Goal: Task Accomplishment & Management: Manage account settings

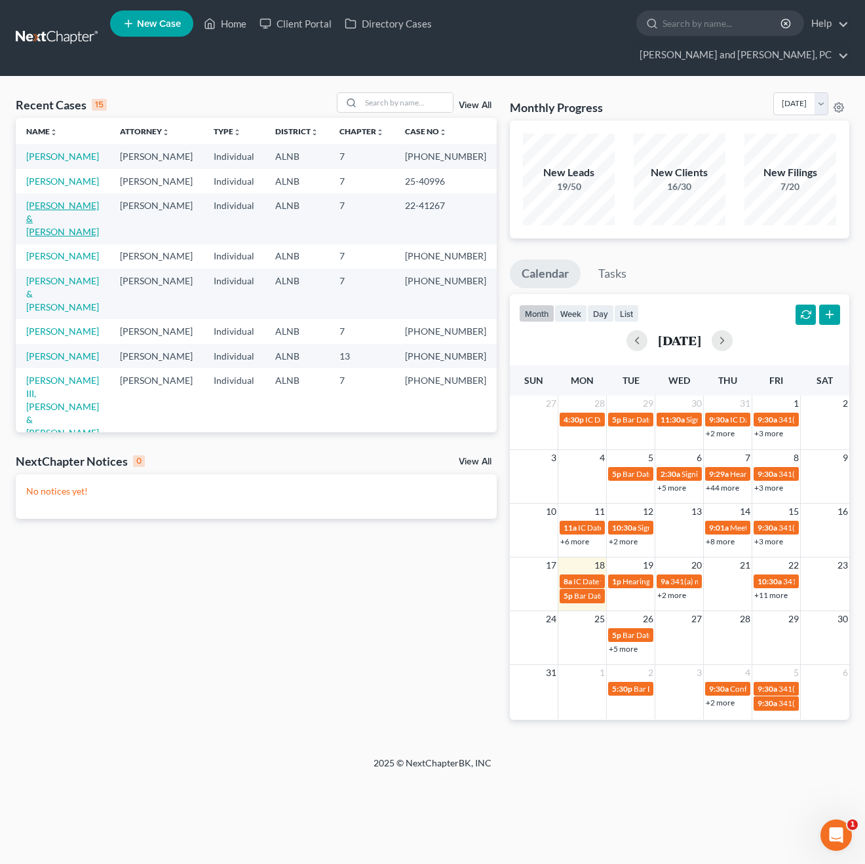
click at [53, 202] on link "[PERSON_NAME] & [PERSON_NAME]" at bounding box center [62, 218] width 73 height 37
select select "6"
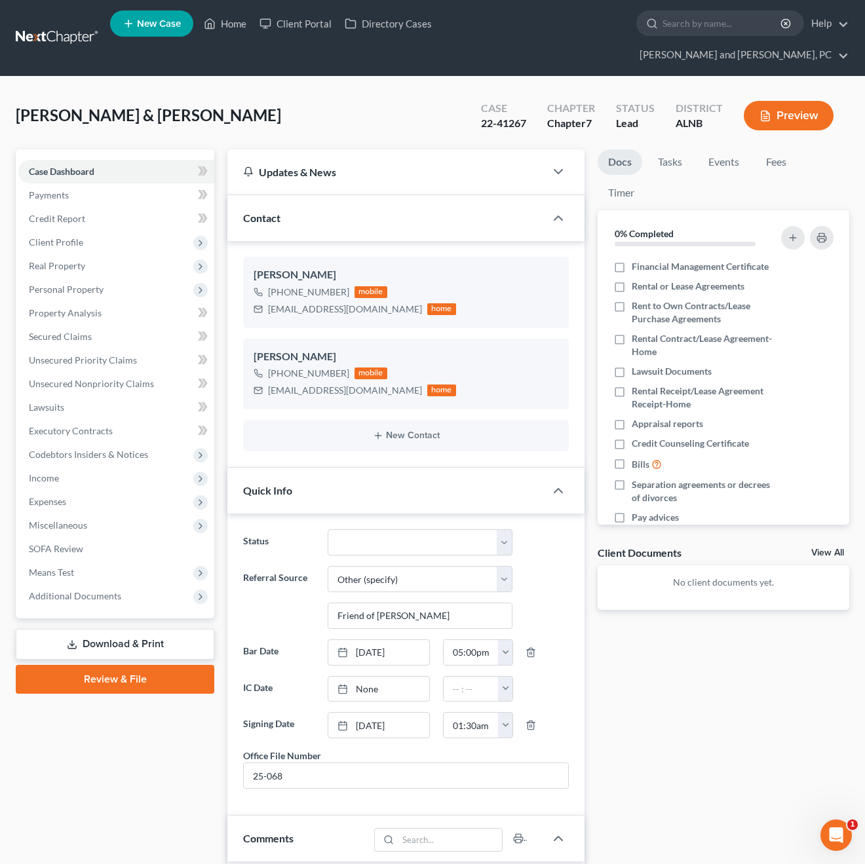
scroll to position [81, 0]
click at [71, 213] on span "Credit Report" at bounding box center [57, 218] width 56 height 11
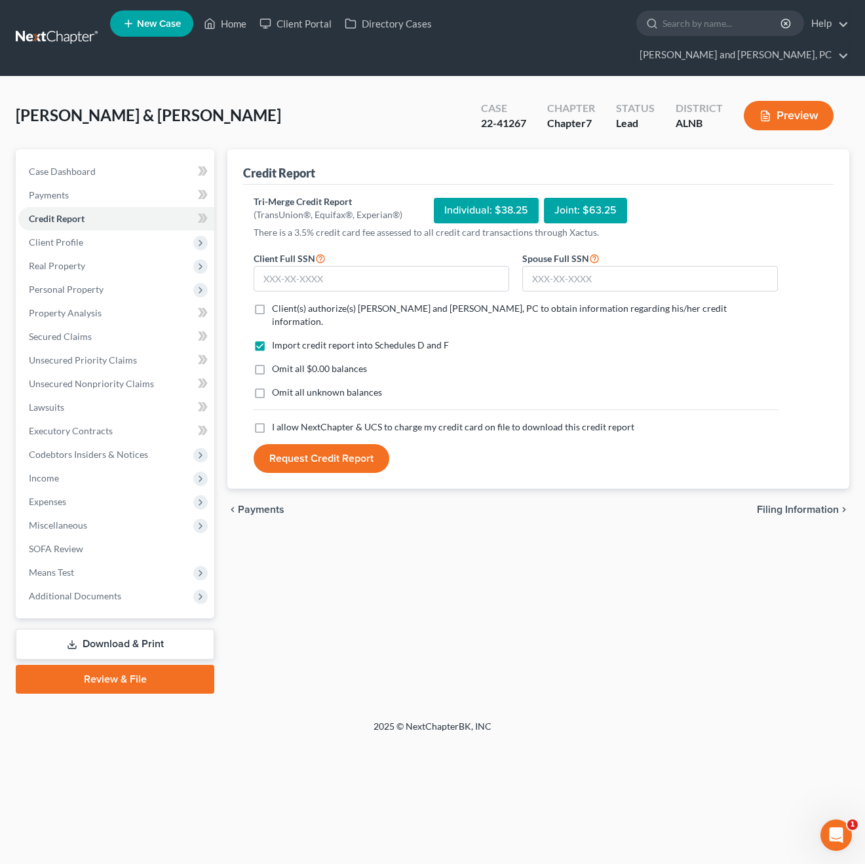
select select "6"
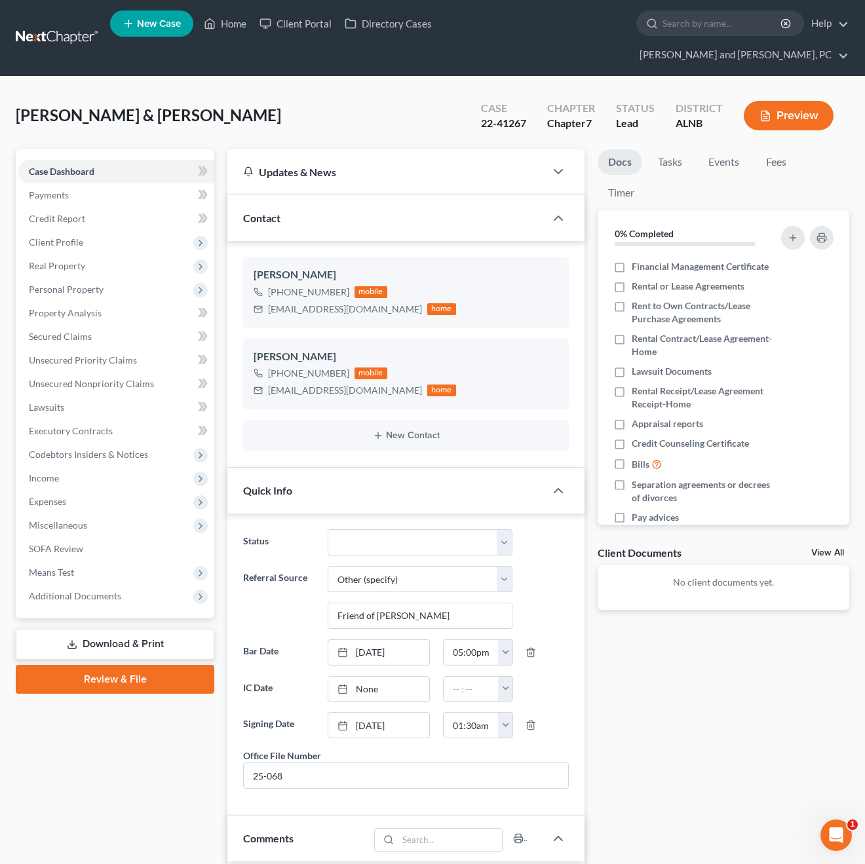
scroll to position [81, 0]
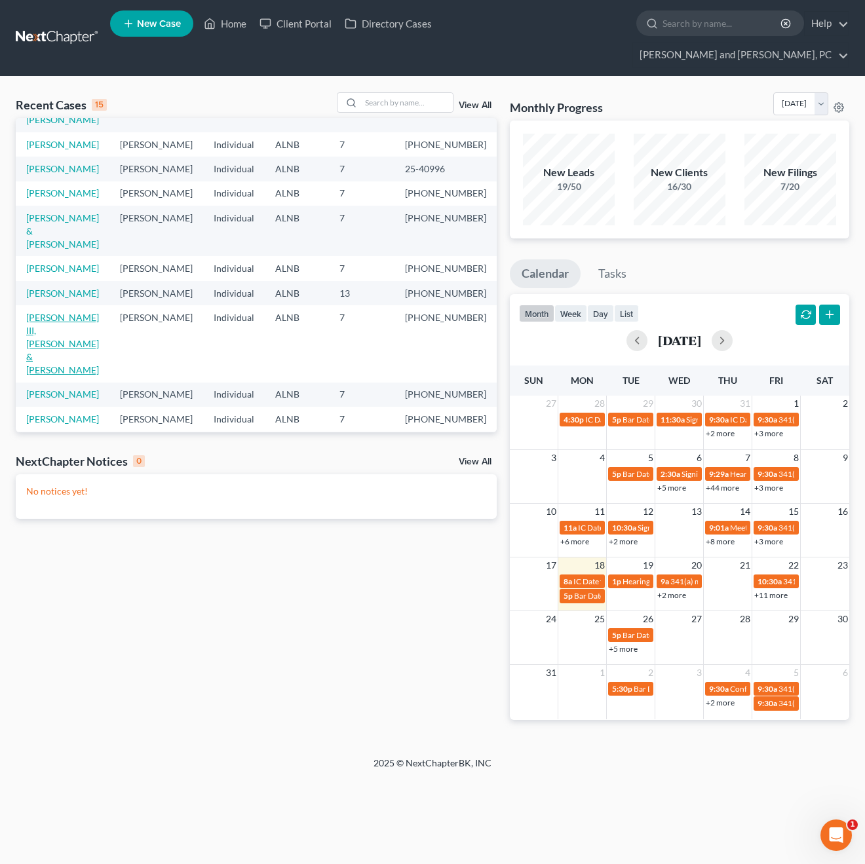
scroll to position [65, 0]
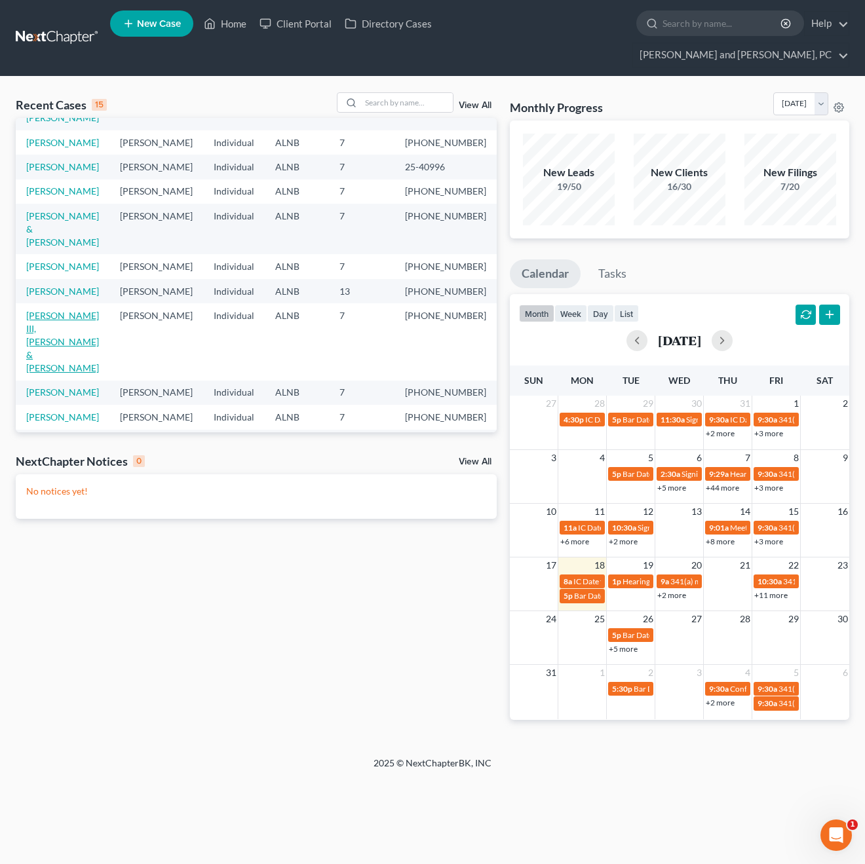
click at [46, 332] on link "[PERSON_NAME] III, [PERSON_NAME] & [PERSON_NAME]" at bounding box center [62, 342] width 73 height 64
select select "1"
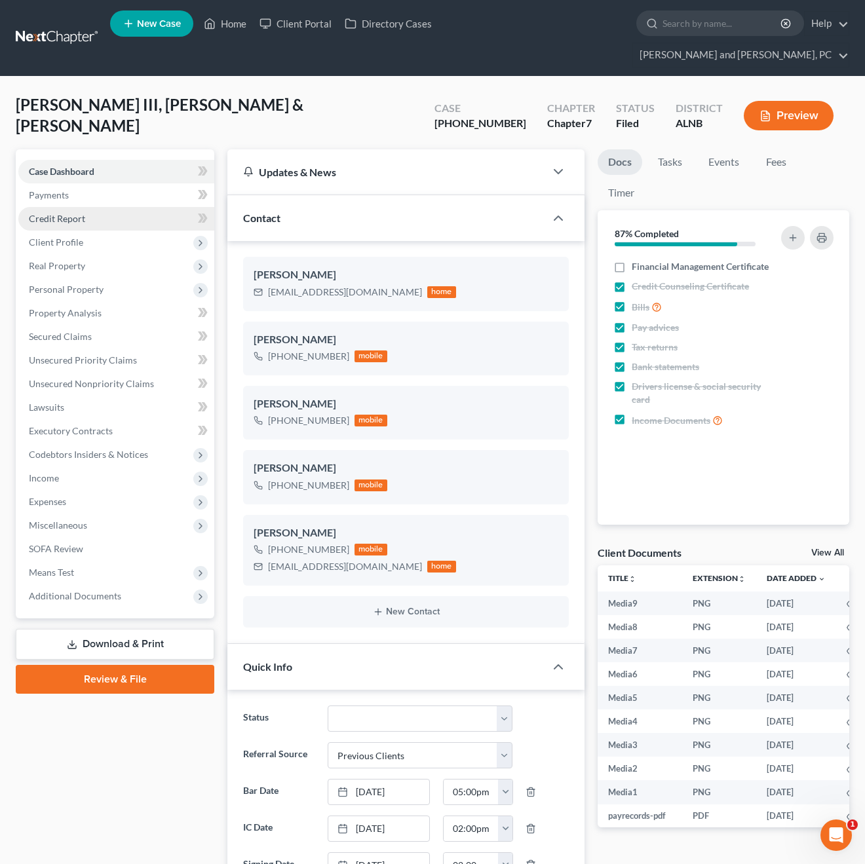
scroll to position [1776, 0]
click at [84, 213] on span "Credit Report" at bounding box center [57, 218] width 56 height 11
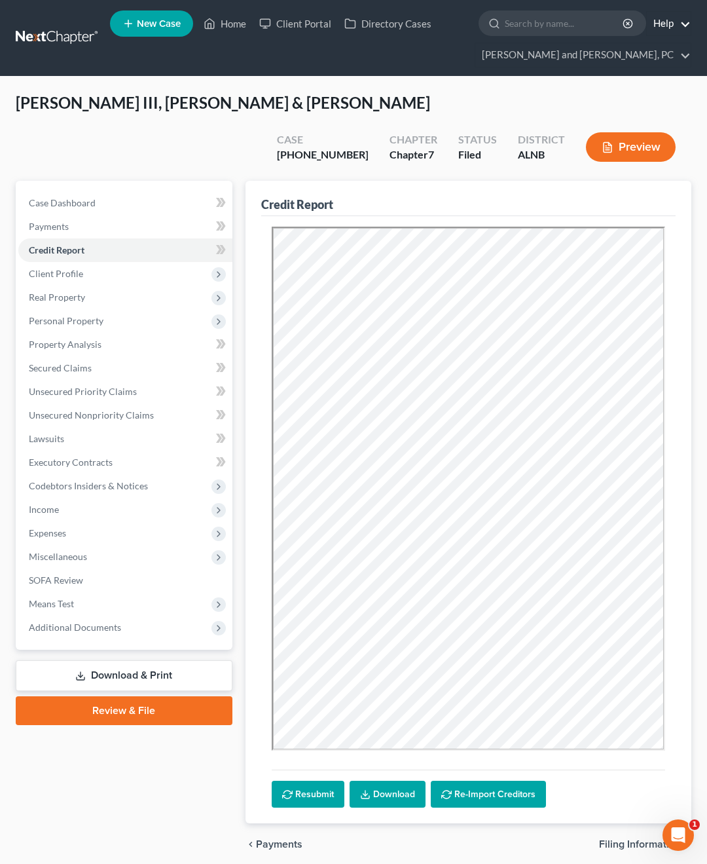
click at [673, 22] on link "Help" at bounding box center [669, 24] width 44 height 24
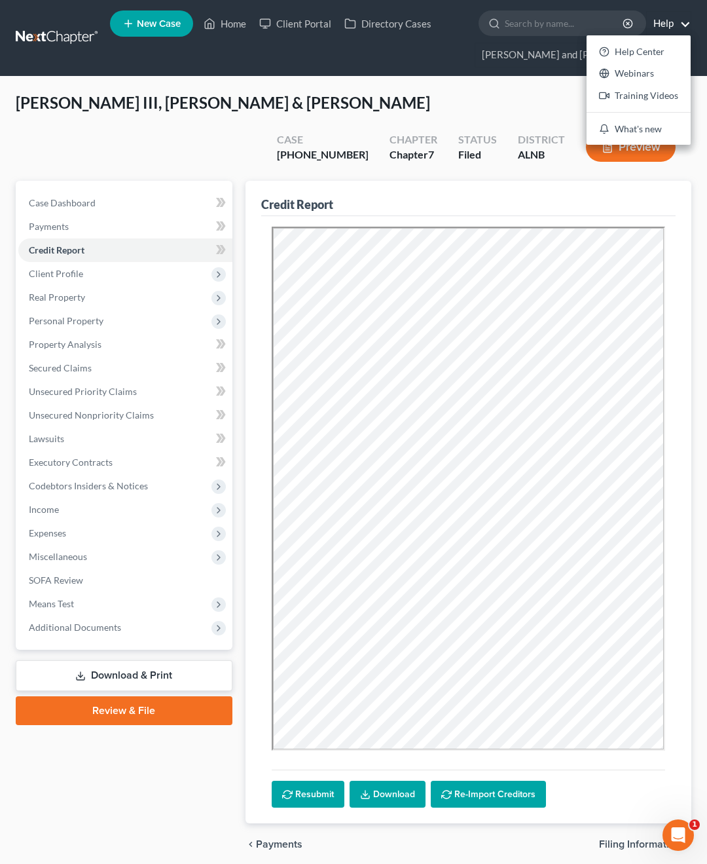
click at [673, 22] on link "Help" at bounding box center [669, 24] width 44 height 24
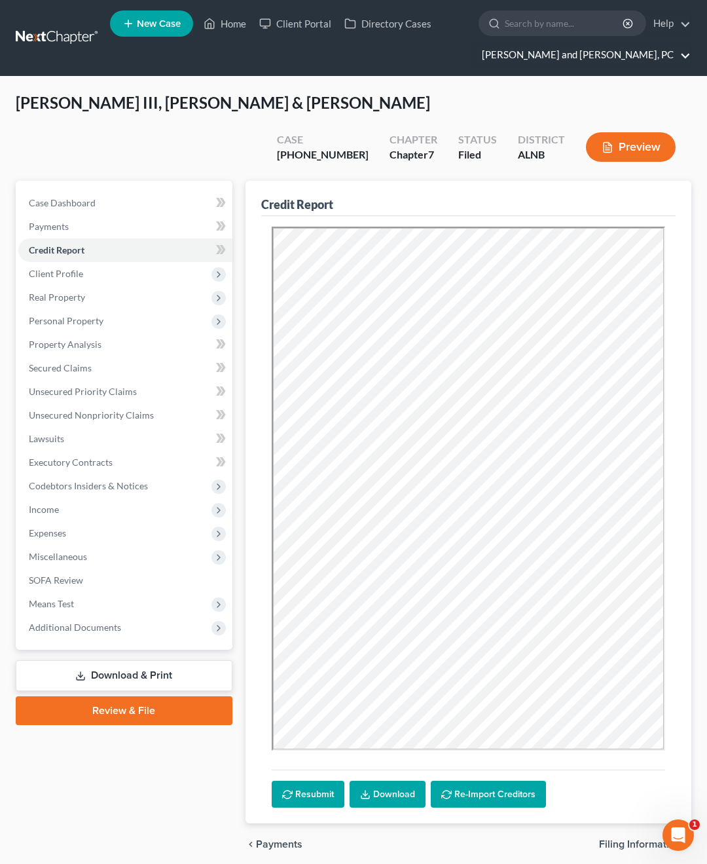
click at [593, 54] on link "[PERSON_NAME] and [PERSON_NAME], PC" at bounding box center [582, 55] width 215 height 24
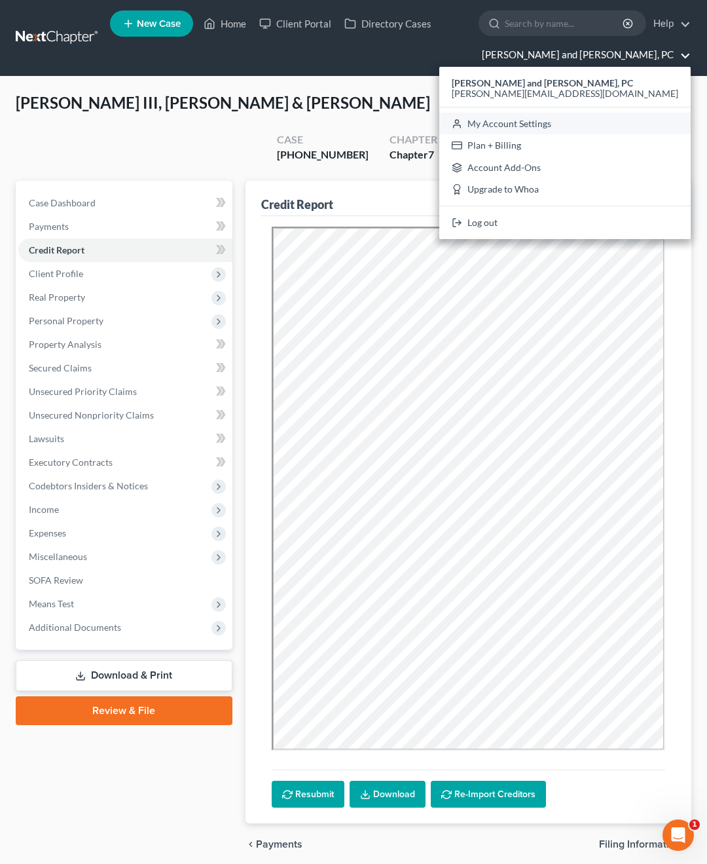
click at [569, 122] on link "My Account Settings" at bounding box center [565, 124] width 252 height 22
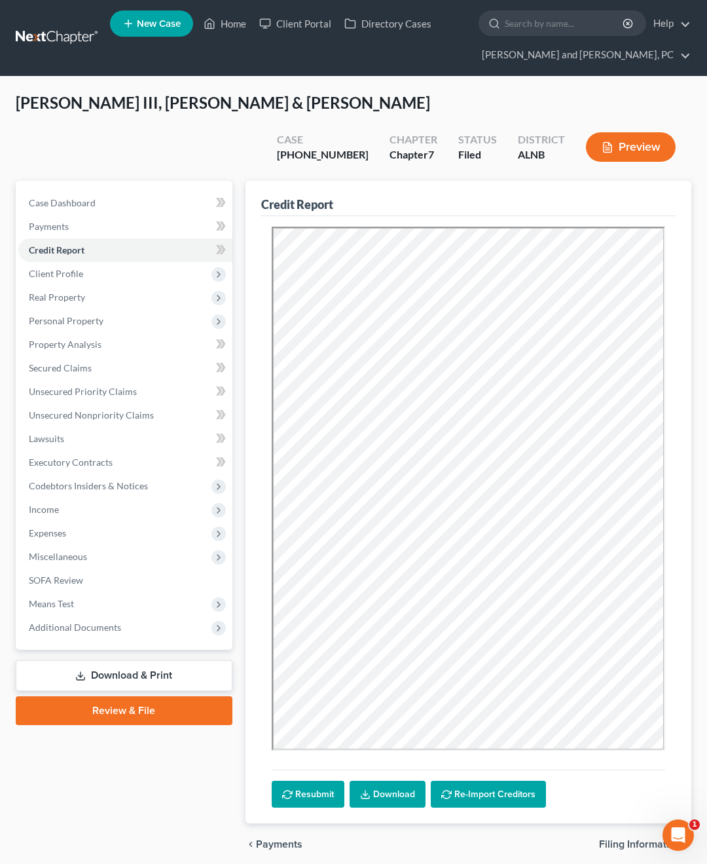
select select "23"
select select "0"
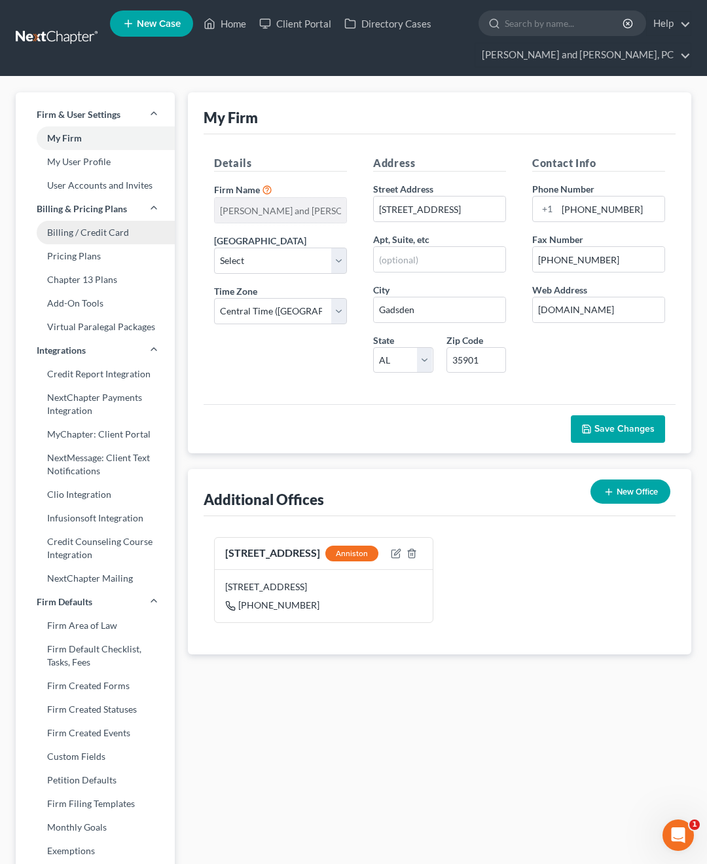
click at [84, 236] on link "Billing / Credit Card" at bounding box center [95, 233] width 159 height 24
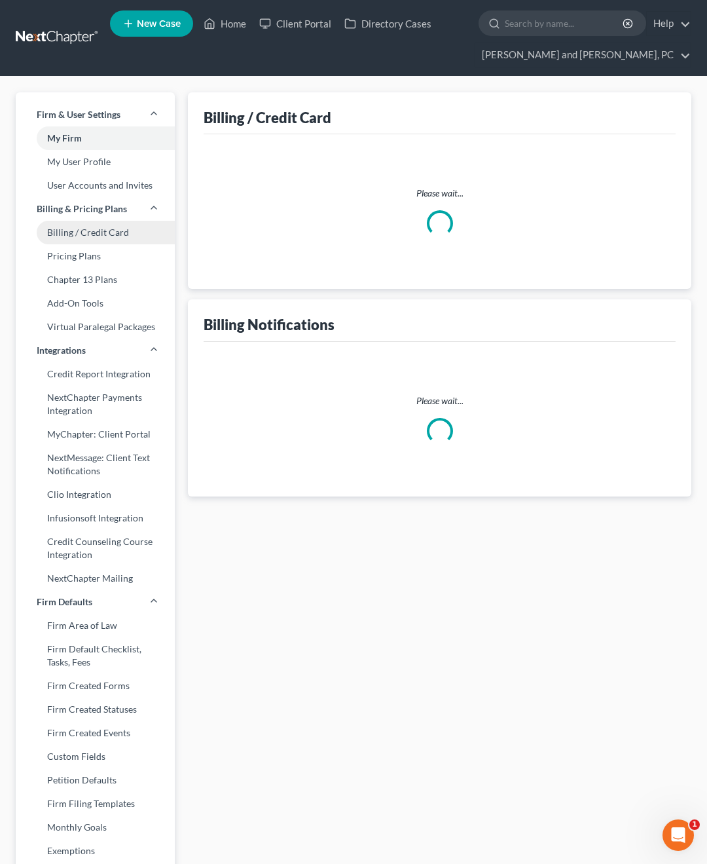
select select "0"
select select "3"
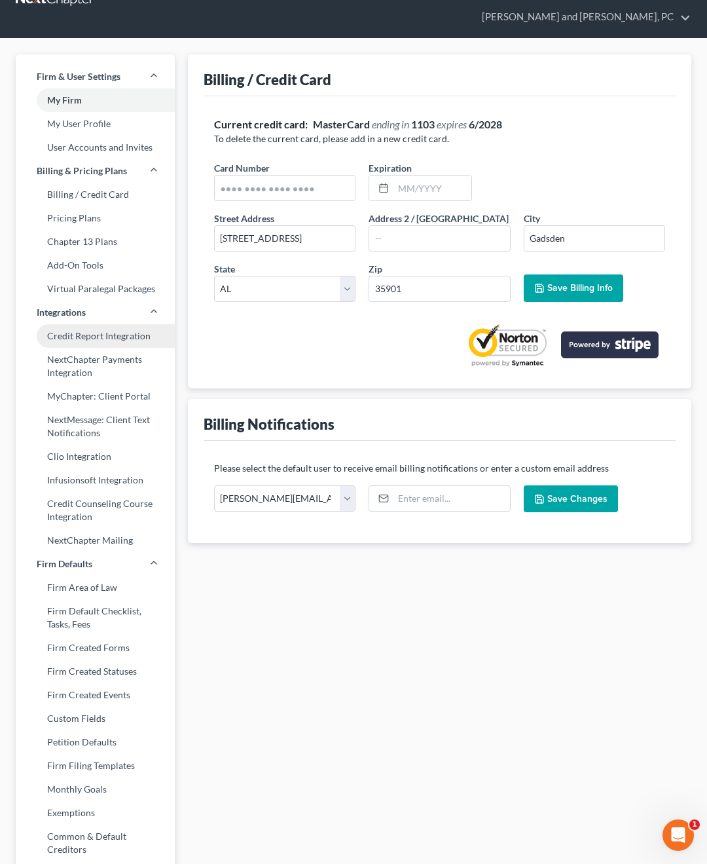
click at [81, 329] on link "Credit Report Integration" at bounding box center [95, 336] width 159 height 24
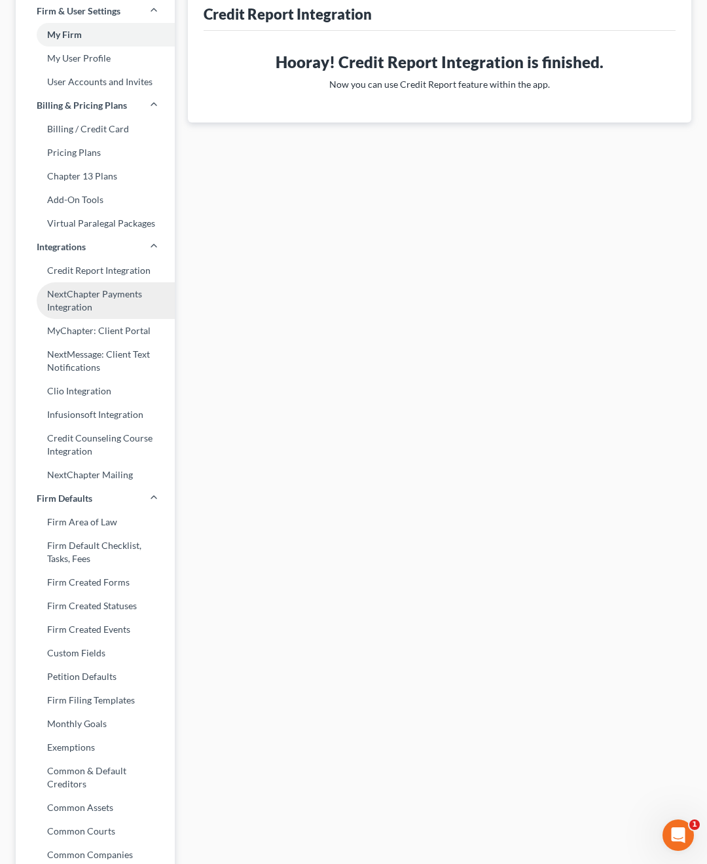
click at [83, 288] on link "NextChapter Payments Integration" at bounding box center [95, 300] width 159 height 37
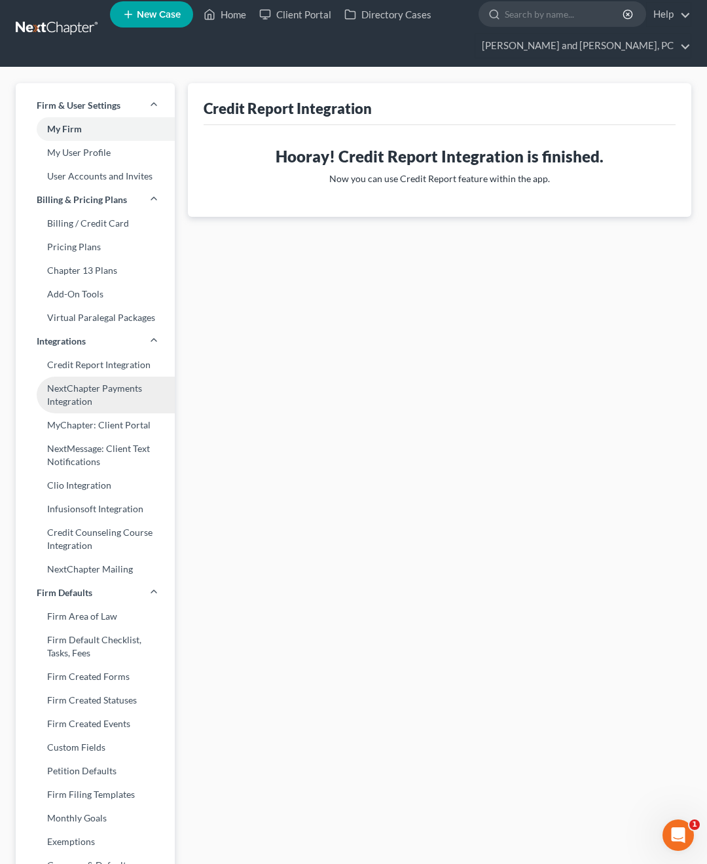
select select "0"
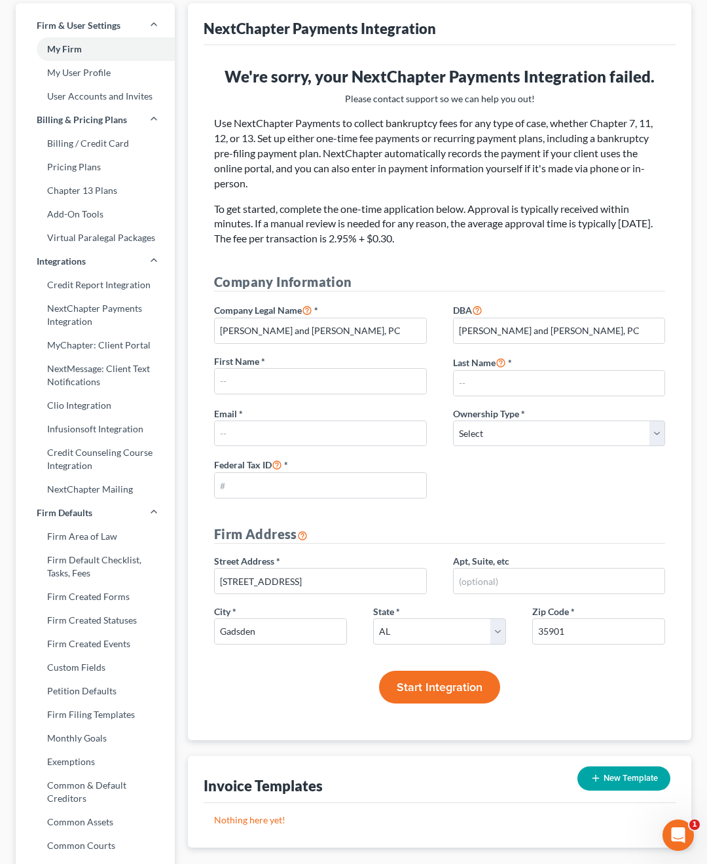
scroll to position [91, 0]
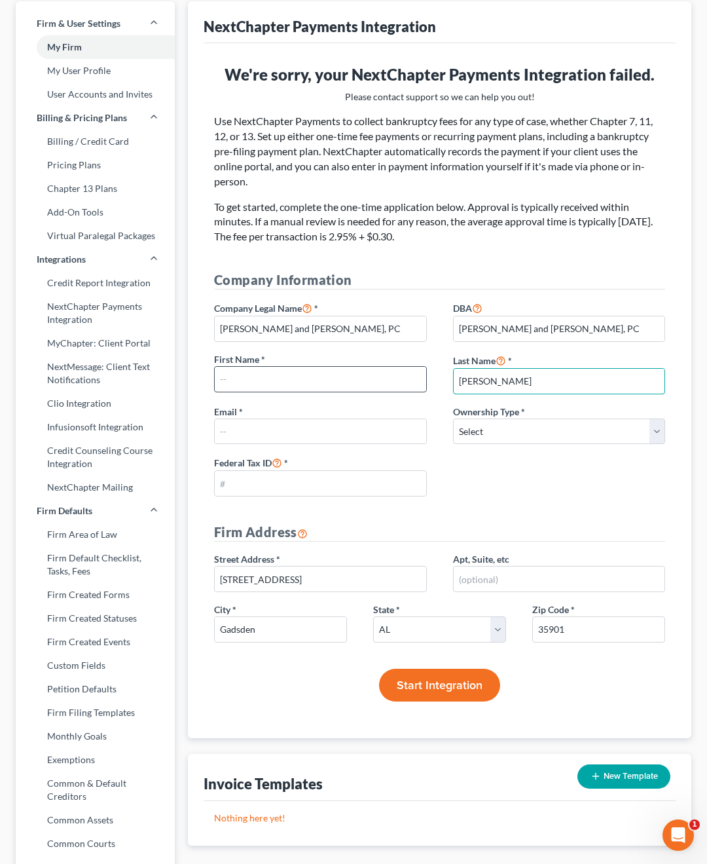
type input "[PERSON_NAME]"
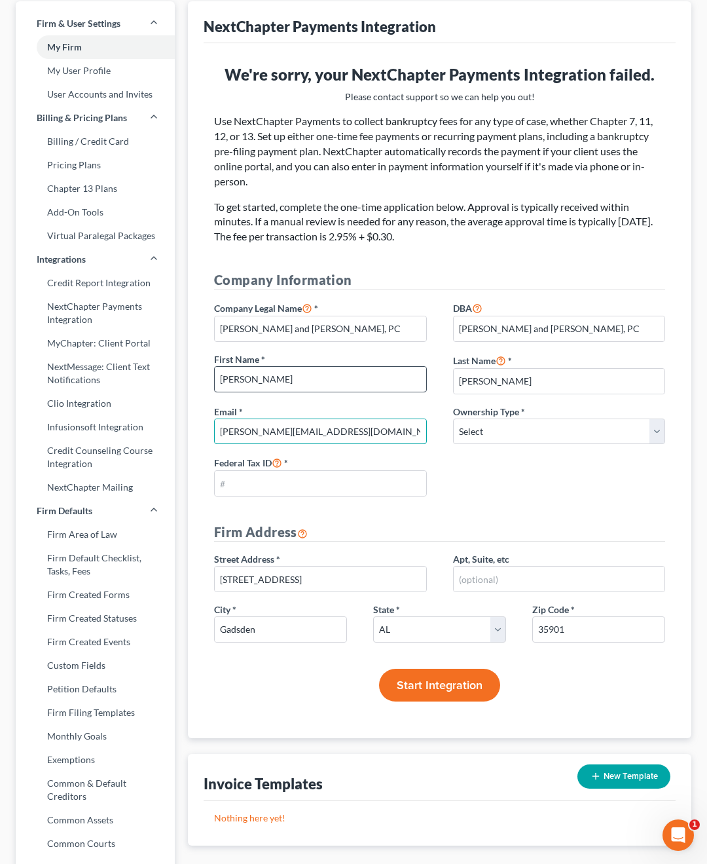
type input "[PERSON_NAME][EMAIL_ADDRESS][DOMAIN_NAME]"
select select "2"
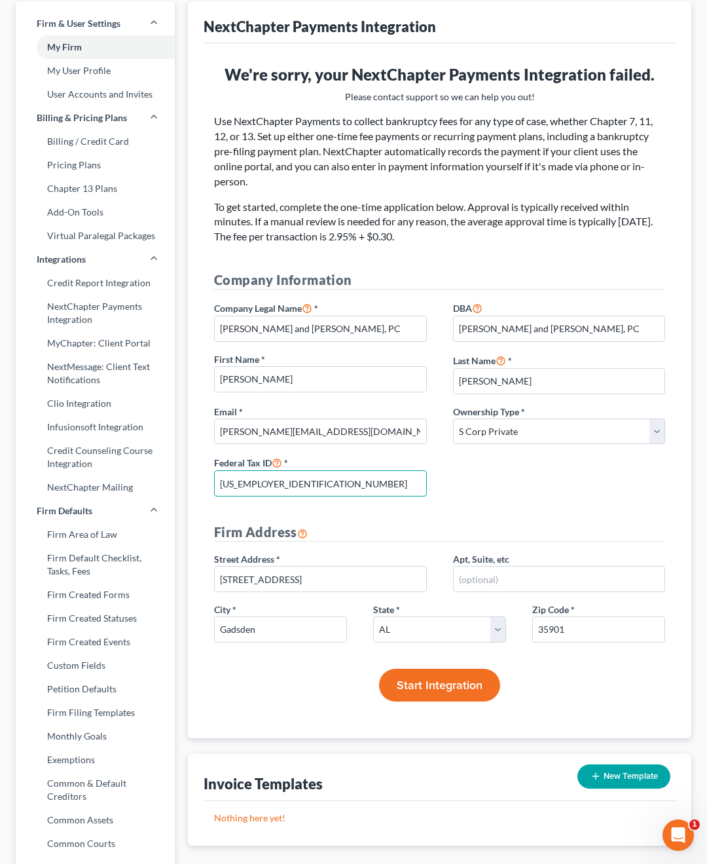
type input "[US_EMPLOYER_IDENTIFICATION_NUMBER]"
click at [447, 678] on span "Start Integration" at bounding box center [440, 685] width 86 height 14
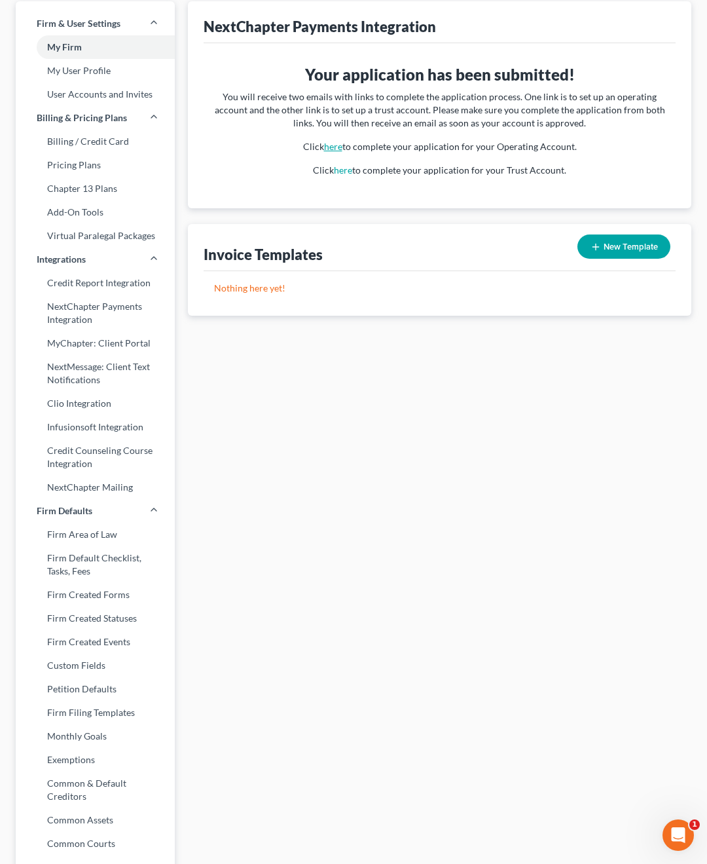
click at [337, 146] on link "here" at bounding box center [333, 146] width 18 height 11
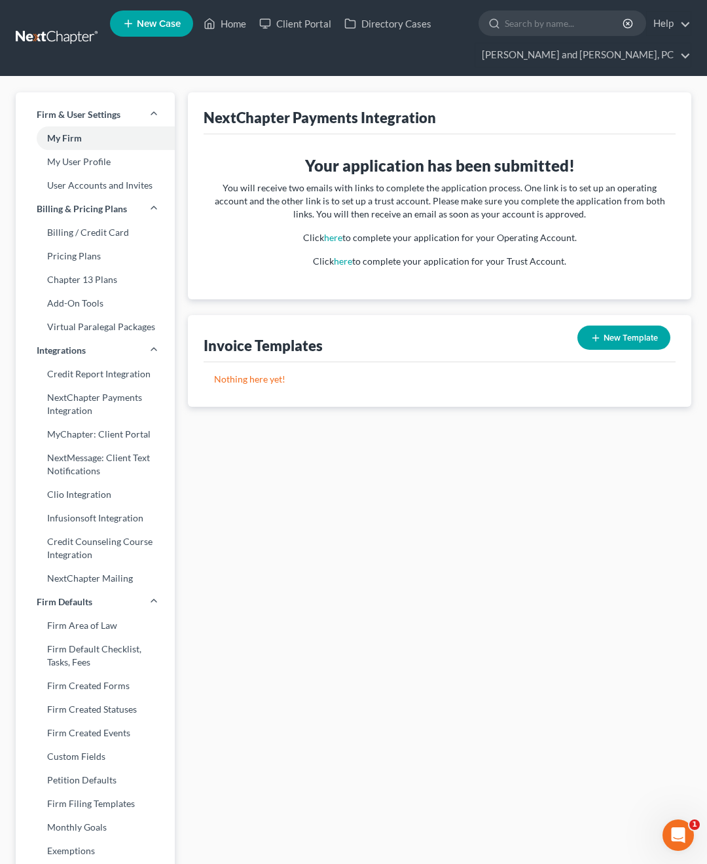
scroll to position [0, 0]
